Goal: Transaction & Acquisition: Purchase product/service

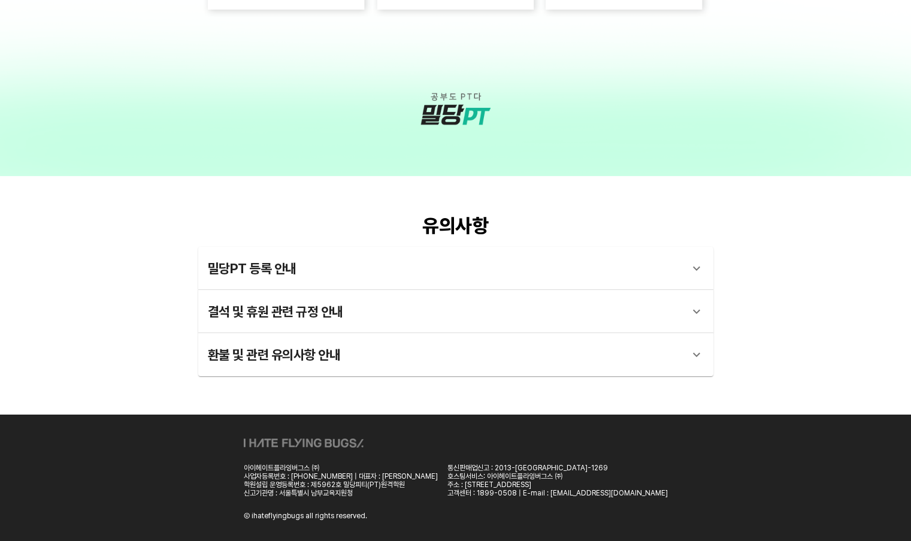
scroll to position [2595, 0]
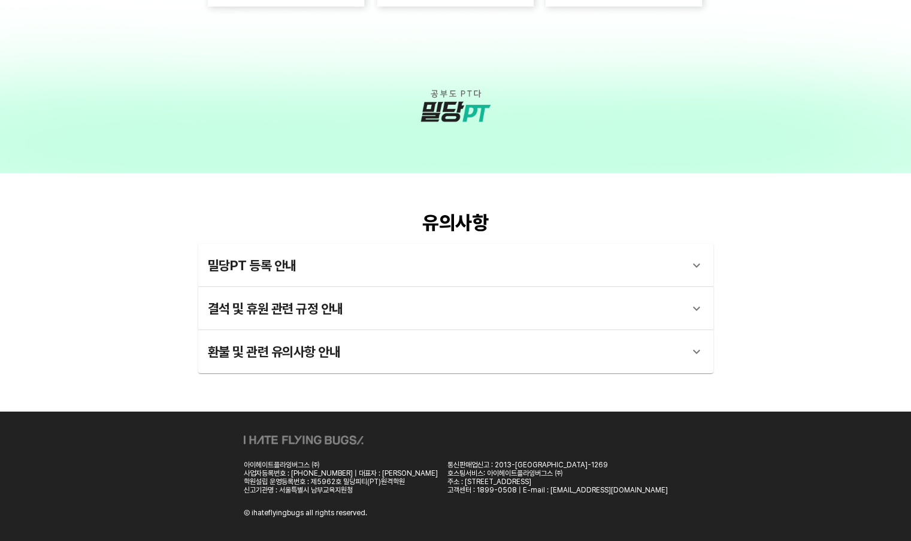
click at [290, 261] on div "밀당PT 등록 안내" at bounding box center [445, 265] width 474 height 29
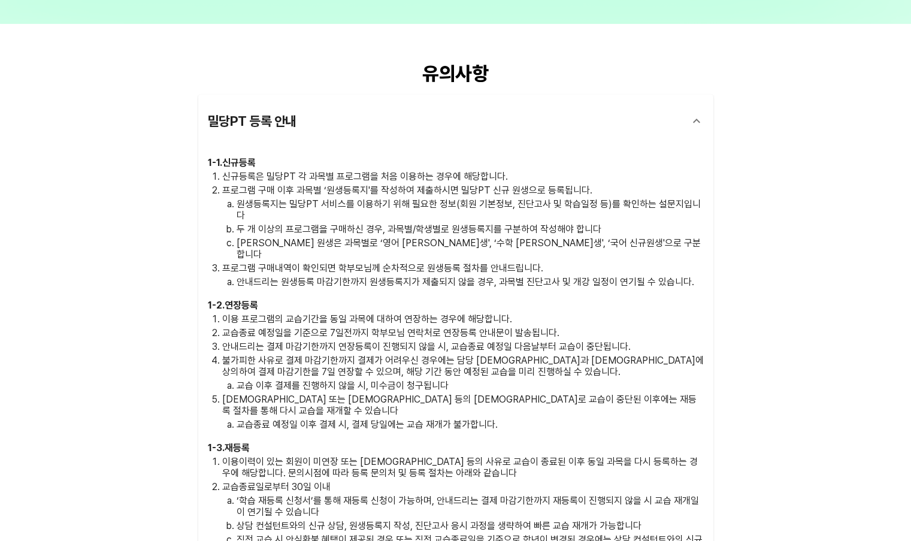
scroll to position [2834, 0]
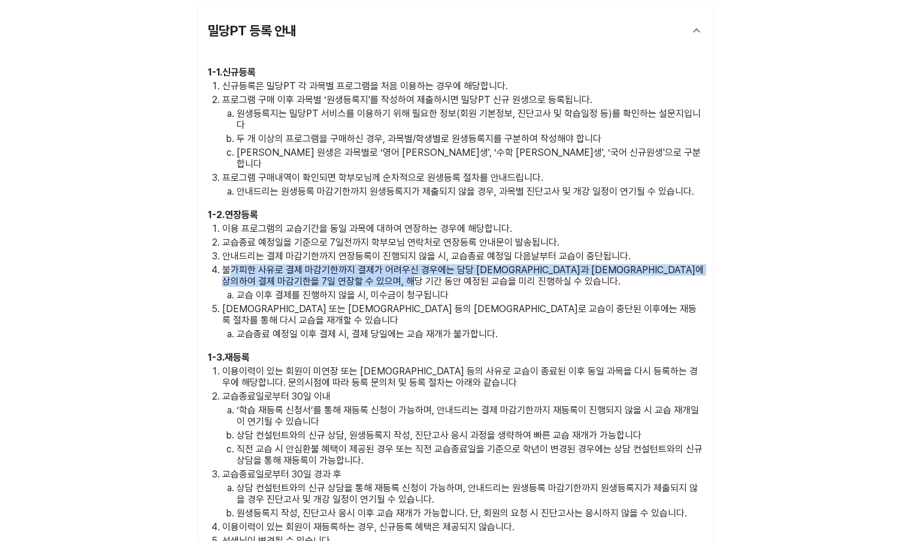
drag, startPoint x: 231, startPoint y: 251, endPoint x: 519, endPoint y: 262, distance: 288.3
click at [519, 264] on p "불가피한 사유로 결제 마감기한까지 결제가 어려우신 경우에는 담당 원장님과 사전에 상의하여 결제 마감기한을 7일 연장할 수 있으며, 해당 기간 …" at bounding box center [463, 275] width 482 height 23
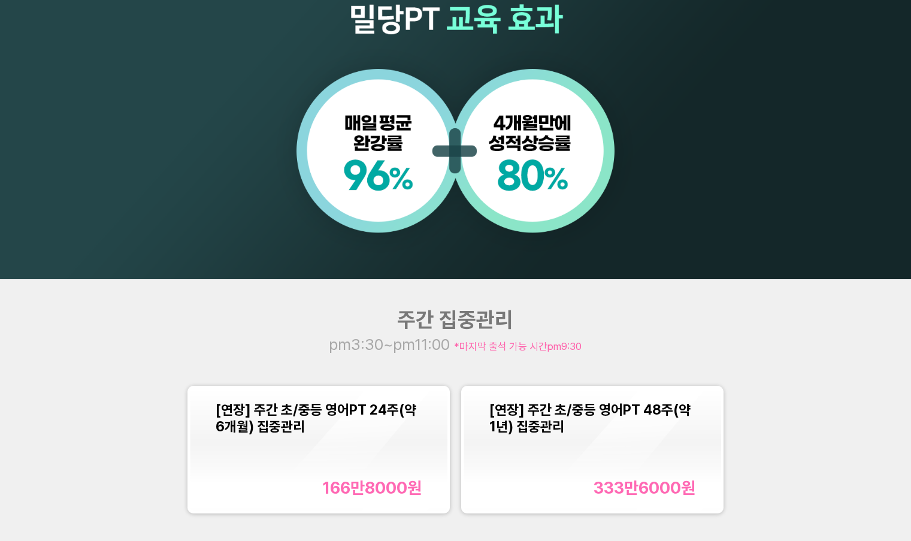
scroll to position [898, 0]
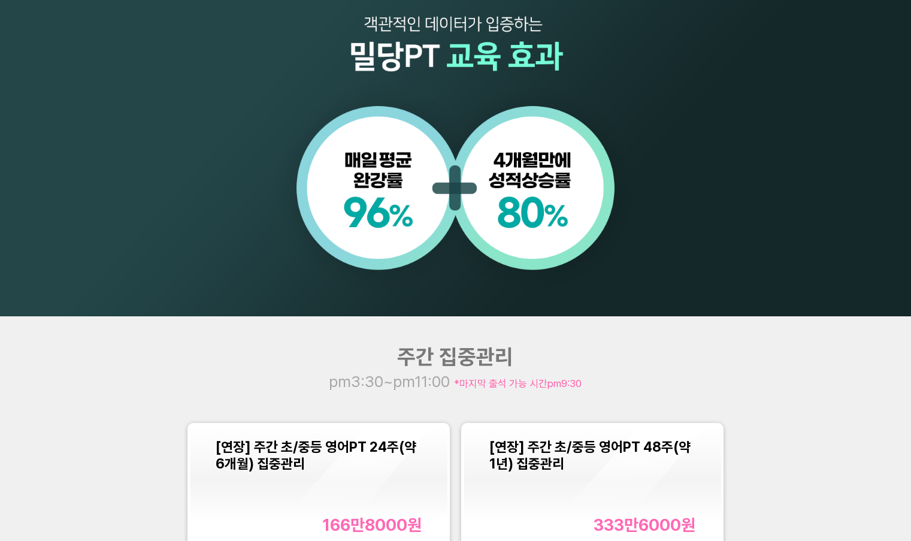
click at [710, 385] on div "주간 집중관리 pm3:30~pm11:00 *마지막 출석 가능 시간 pm9:30 [연장] 주간 초/중등 영어PT 24주(약 6개월) 집중관리 1…" at bounding box center [455, 449] width 911 height 267
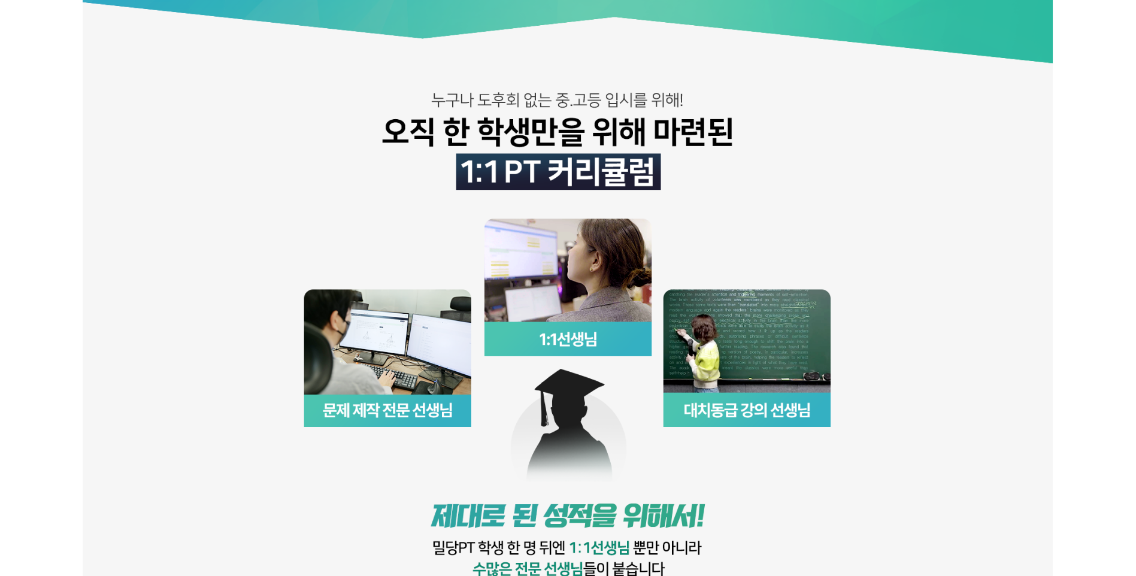
scroll to position [0, 0]
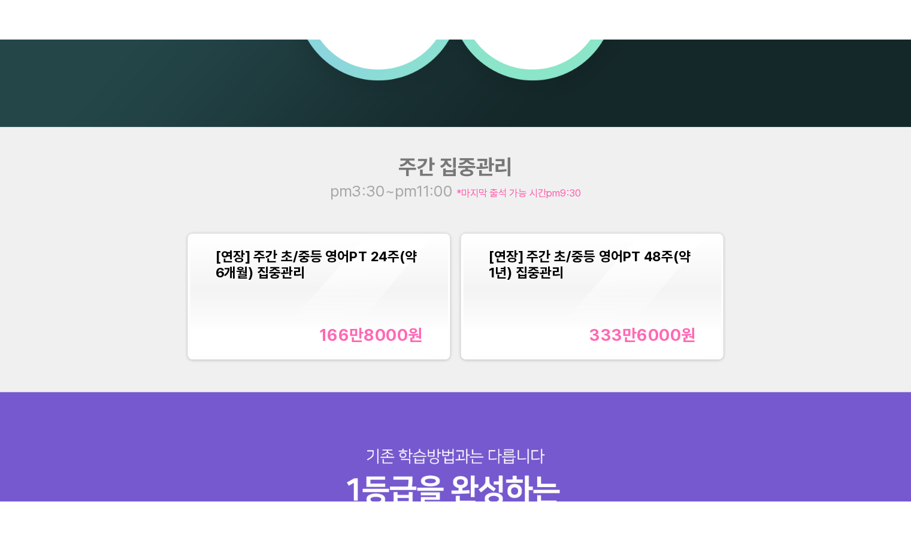
scroll to position [1437, 0]
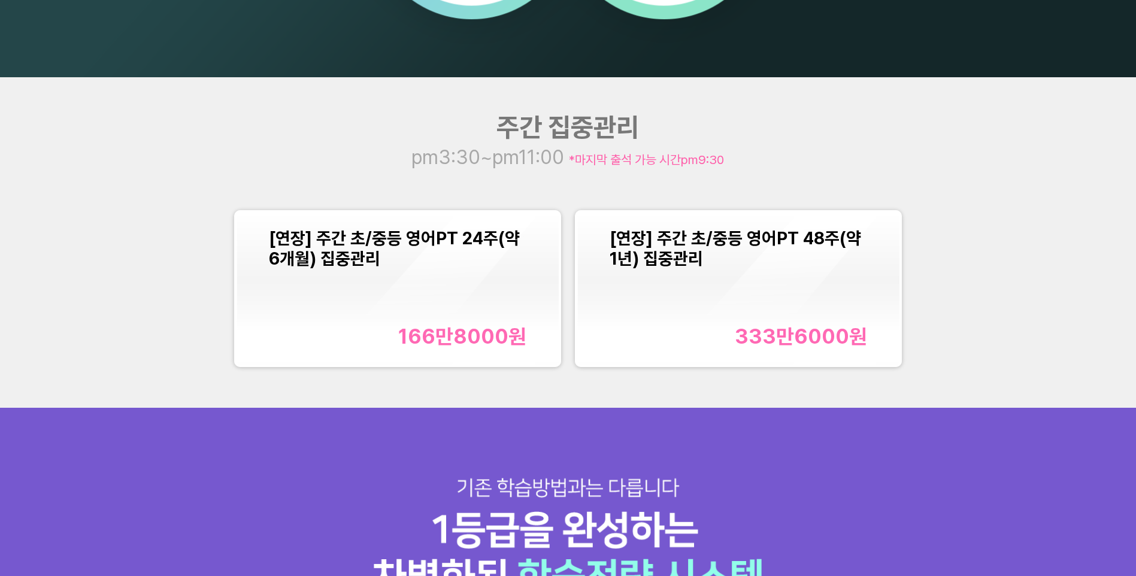
click at [414, 276] on div "[연장] 주간 초/중등 영어PT 24주(약 6개월) 집중관리 166만8000 원" at bounding box center [398, 288] width 258 height 120
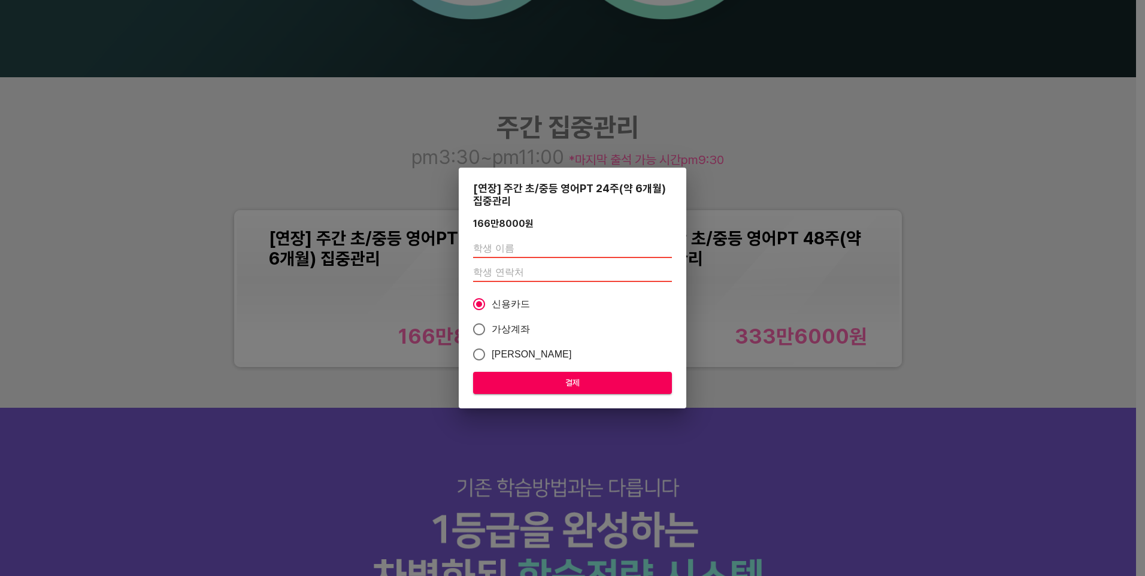
click at [315, 223] on div "[연장] 주간 초/중등 영어PT 24주(약 6개월) 집중관리 166만8000 원 신용카드 가상계좌 카카오페이 결제" at bounding box center [572, 288] width 1145 height 576
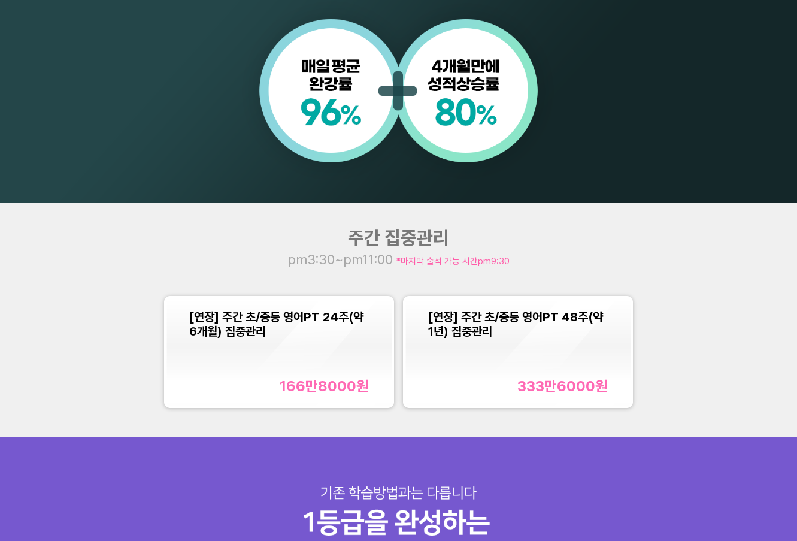
scroll to position [839, 0]
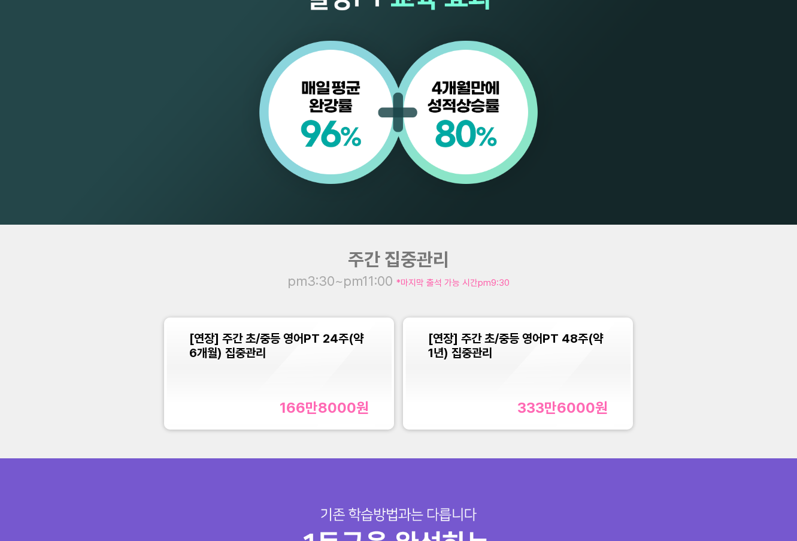
click at [471, 250] on div "주간 집중관리" at bounding box center [398, 260] width 319 height 22
click at [327, 347] on div "[연장] 주간 초/중등 영어PT 24주(약 6개월) 집중관리" at bounding box center [279, 345] width 180 height 29
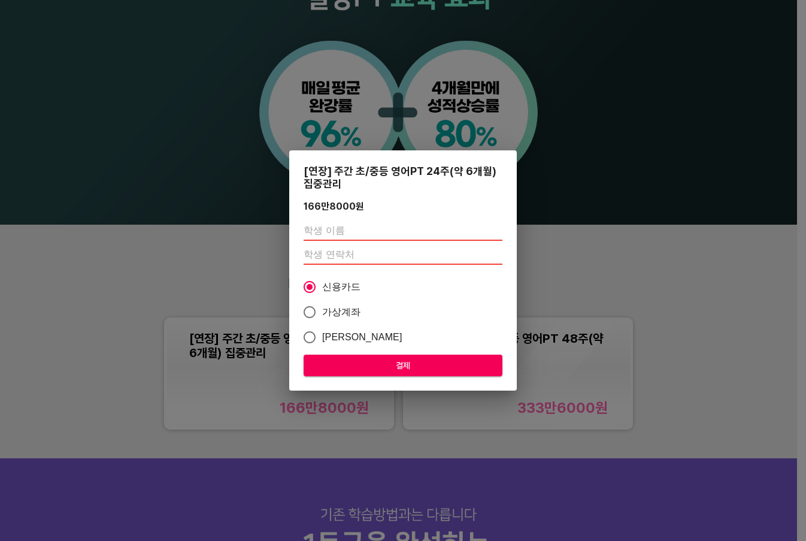
click at [566, 264] on div "[연장] 주간 초/중등 영어PT 24주(약 6개월) 집중관리 166만8000 원 신용카드 가상계좌 카카오페이 결제" at bounding box center [403, 270] width 806 height 541
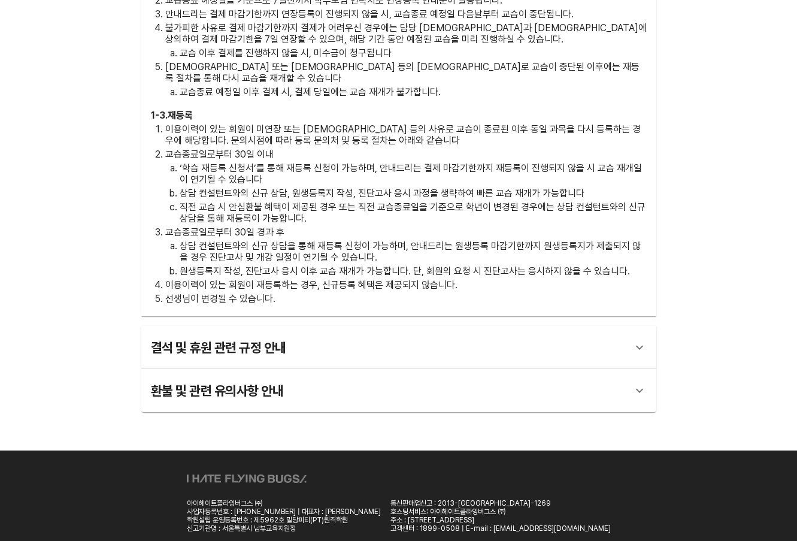
scroll to position [2735, 0]
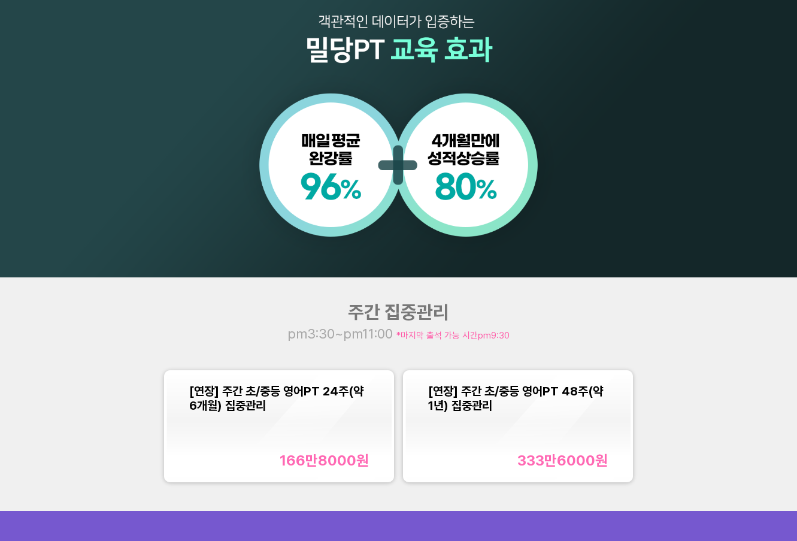
scroll to position [958, 0]
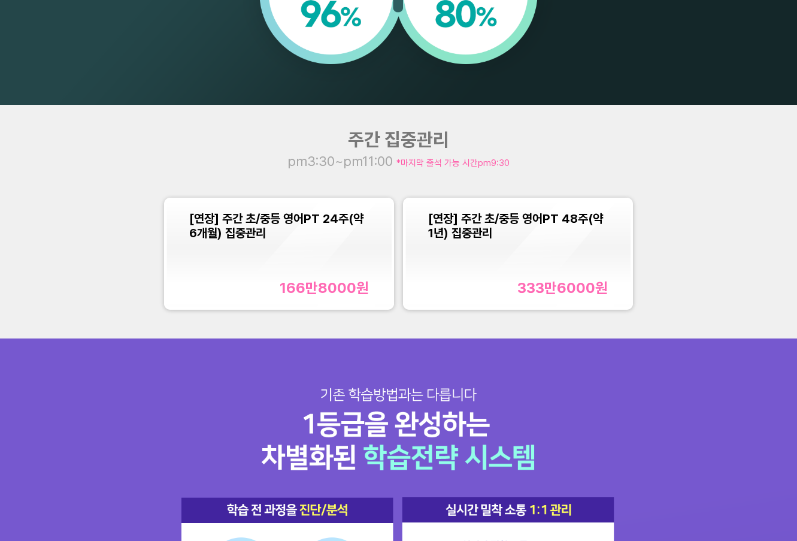
click at [252, 223] on span "[연장] 주간 초/중등 영어PT 24주(약 6개월) 집중관리" at bounding box center [276, 225] width 174 height 29
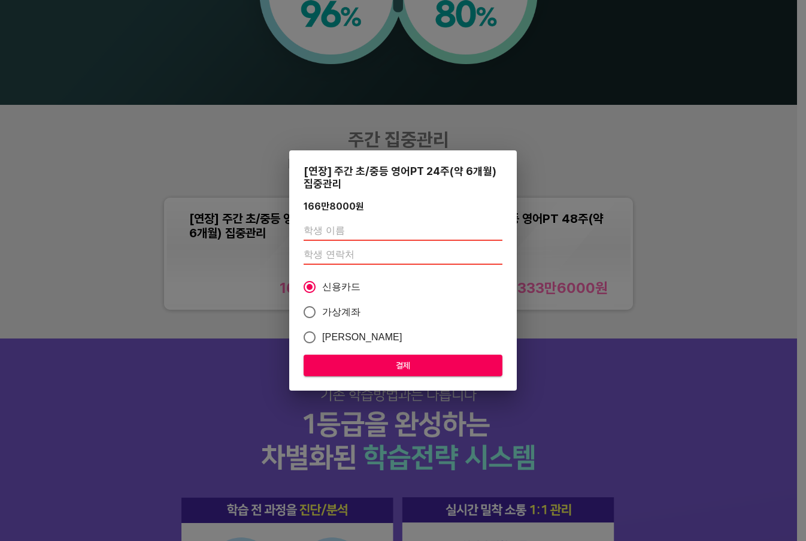
click at [335, 226] on input "text" at bounding box center [403, 231] width 199 height 19
type input "정수원"
click at [347, 255] on input "number" at bounding box center [403, 255] width 199 height 19
type input "01041205741"
click at [479, 202] on div "166만8000 원" at bounding box center [403, 206] width 199 height 11
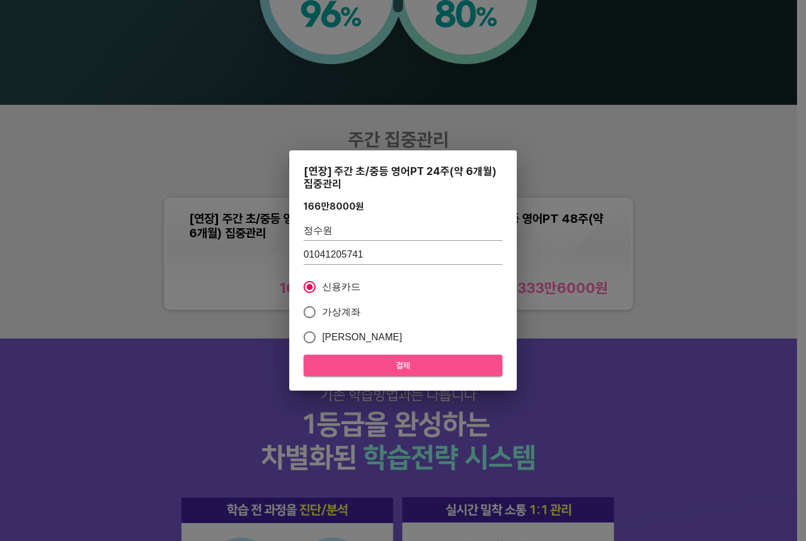
click at [411, 361] on span "결제" at bounding box center [403, 365] width 180 height 15
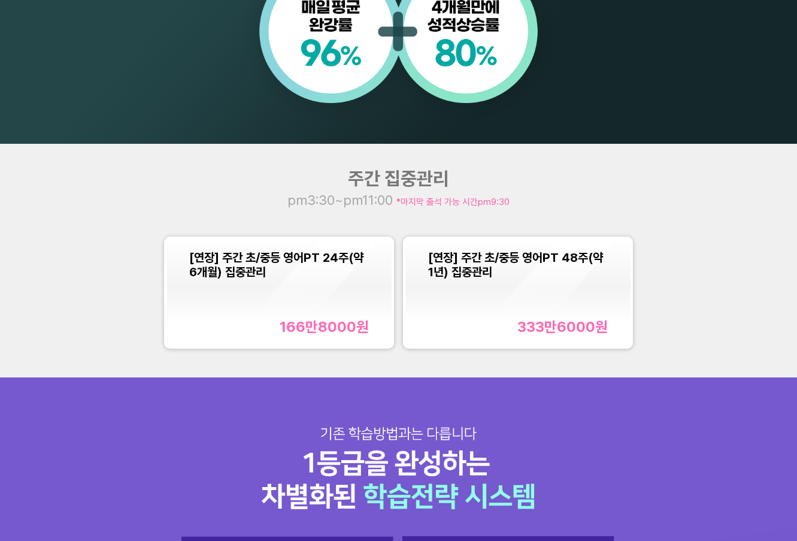
scroll to position [898, 0]
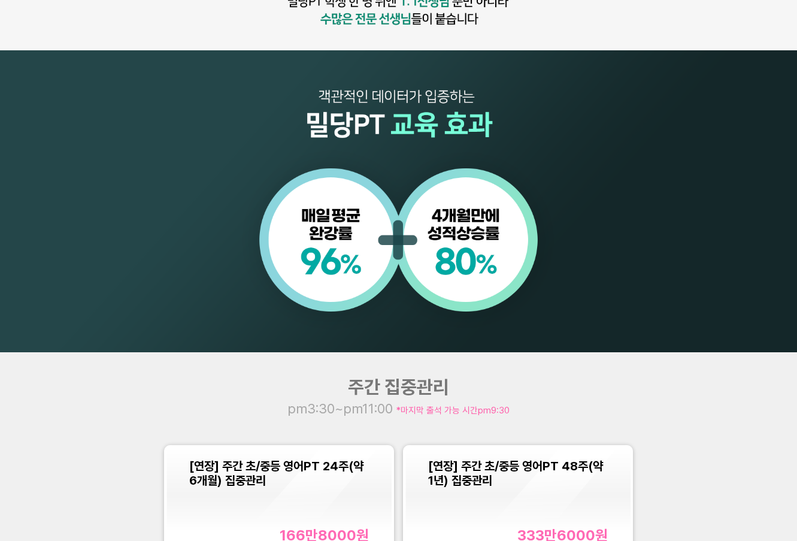
scroll to position [779, 0]
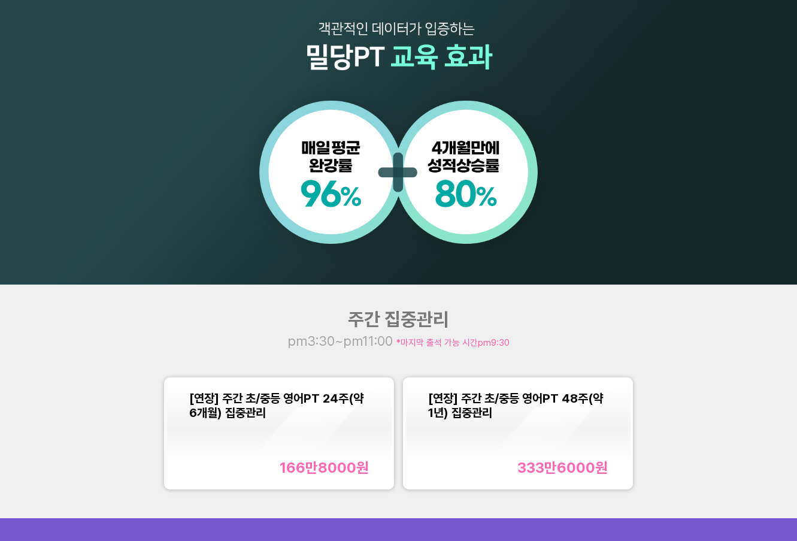
click at [302, 404] on span "[연장] 주간 초/중등 영어PT 24주(약 6개월) 집중관리" at bounding box center [276, 405] width 174 height 29
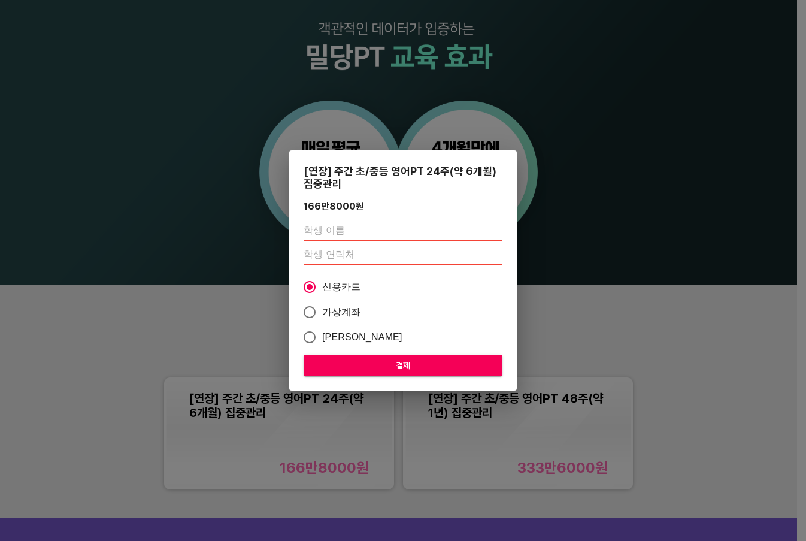
click at [345, 228] on input "text" at bounding box center [403, 231] width 199 height 19
type input "정수원"
type input "01041205741"
click at [312, 312] on input "가상계좌" at bounding box center [309, 311] width 25 height 25
radio input "true"
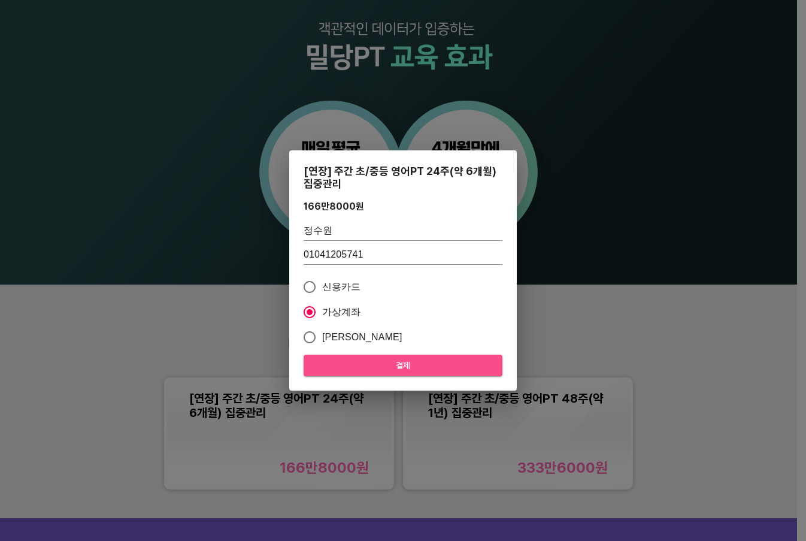
click at [420, 368] on span "결제" at bounding box center [403, 365] width 180 height 15
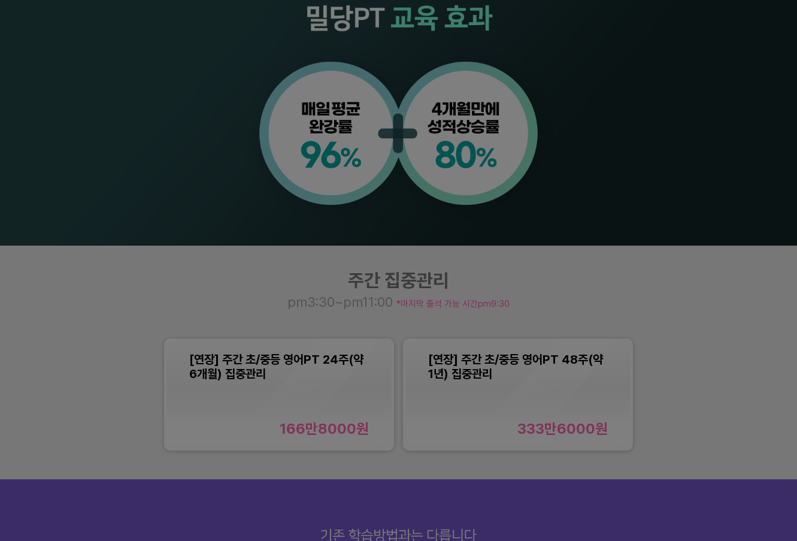
scroll to position [839, 0]
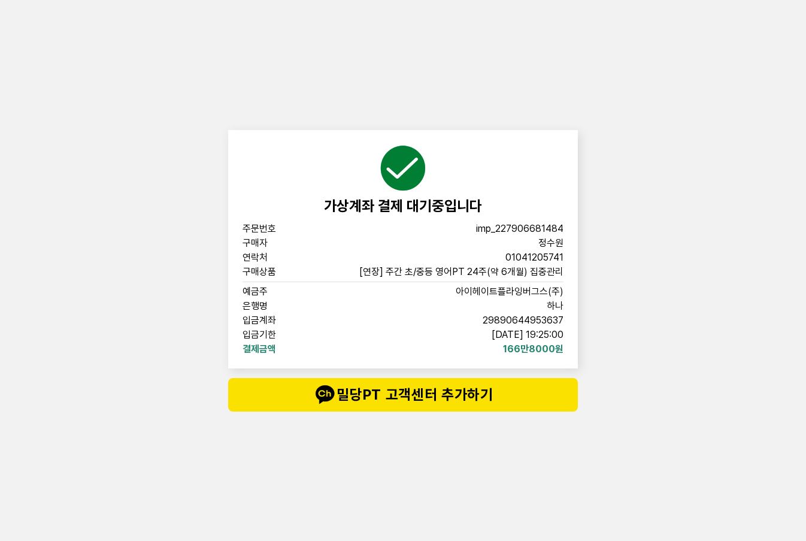
click at [671, 158] on div "가상계좌 결제 대기중입니다 주문번호 imp_[PHONE_NUMBER] 구매자 정수원 연락처 01041205741 구매상품 [연장] 주간 초/중…" at bounding box center [403, 270] width 806 height 541
